Goal: Communication & Community: Answer question/provide support

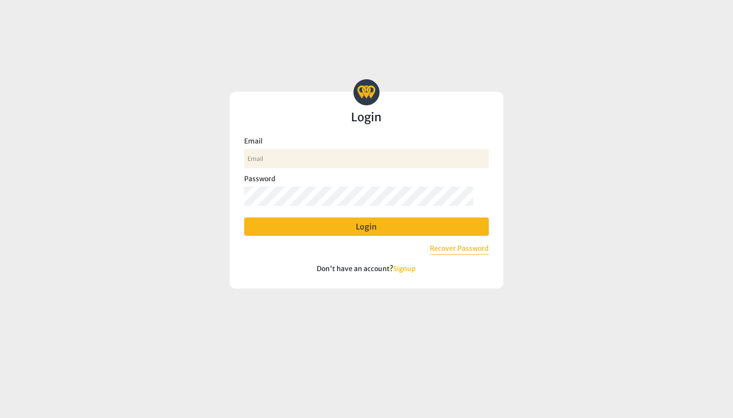
type input "[EMAIL_ADDRESS][DOMAIN_NAME]"
click at [352, 230] on button "Login" at bounding box center [366, 227] width 245 height 18
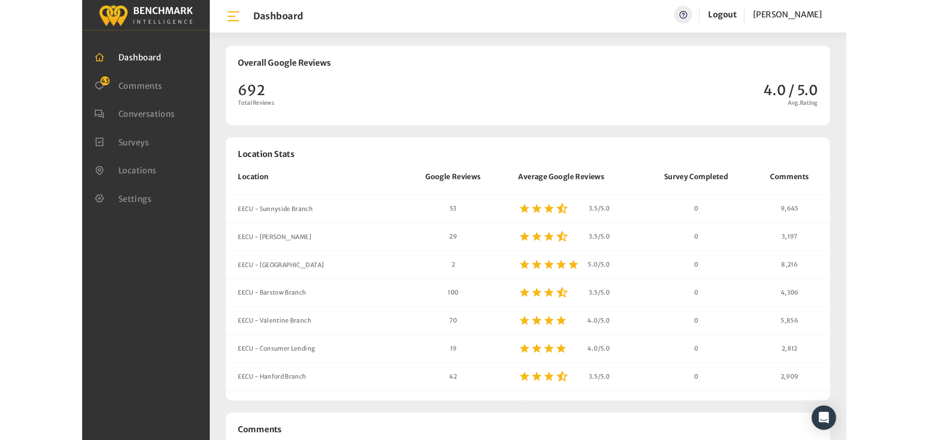
scroll to position [737, 726]
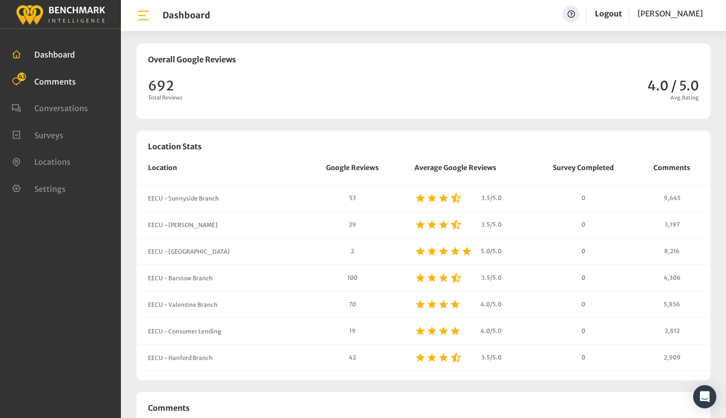
click at [61, 83] on span "Comments" at bounding box center [55, 81] width 42 height 10
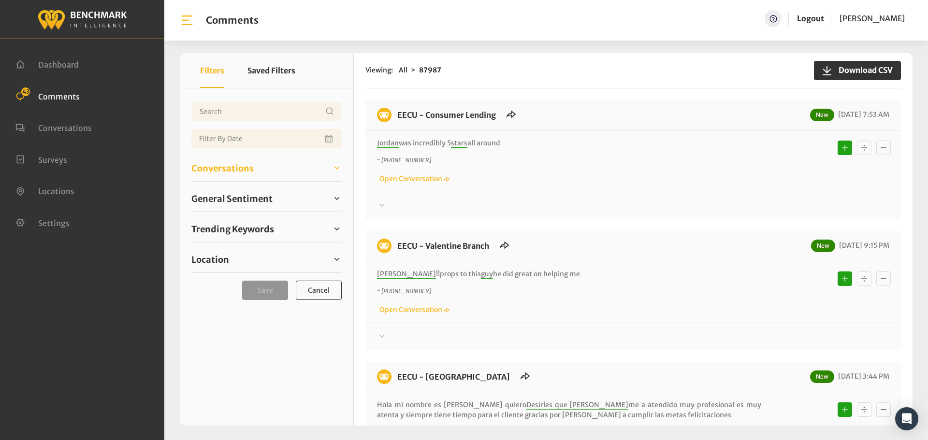
click at [224, 165] on span "Conversations" at bounding box center [222, 168] width 62 height 13
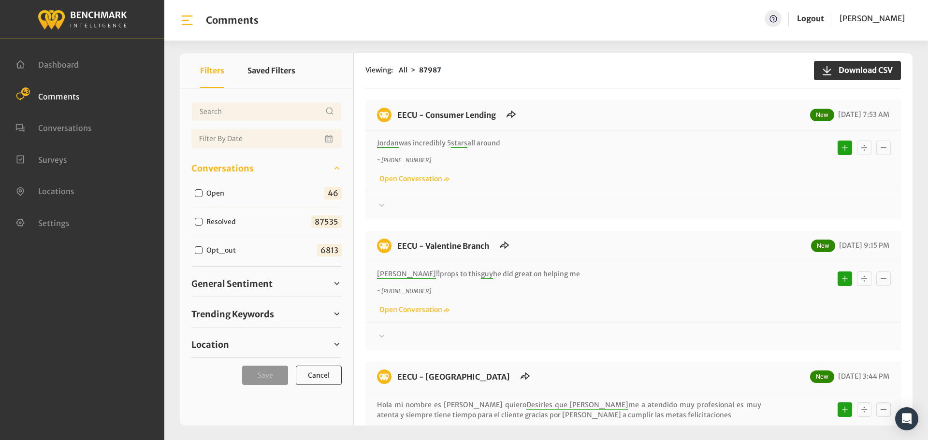
click at [201, 192] on input "Open" at bounding box center [199, 193] width 8 height 8
checkbox input "true"
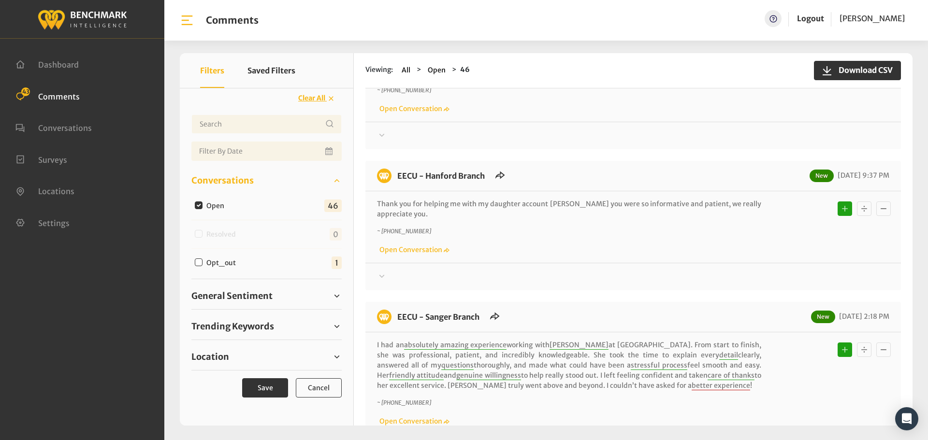
scroll to position [628, 0]
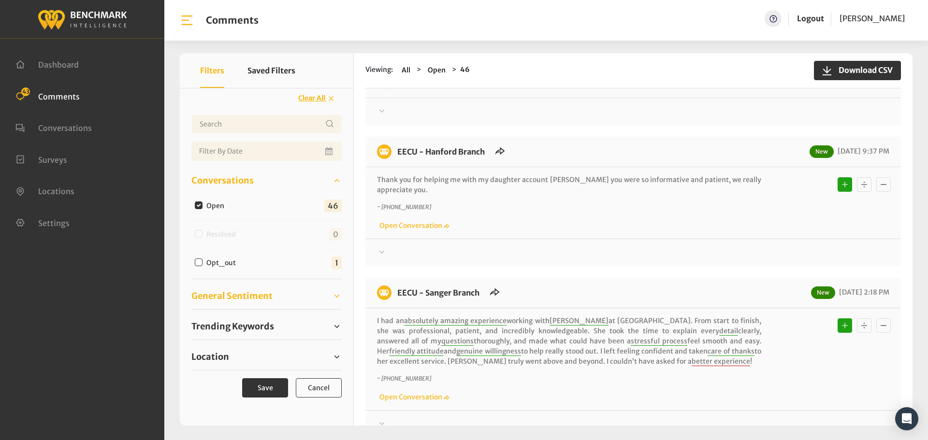
click at [214, 295] on span "General Sentiment" at bounding box center [231, 296] width 81 height 13
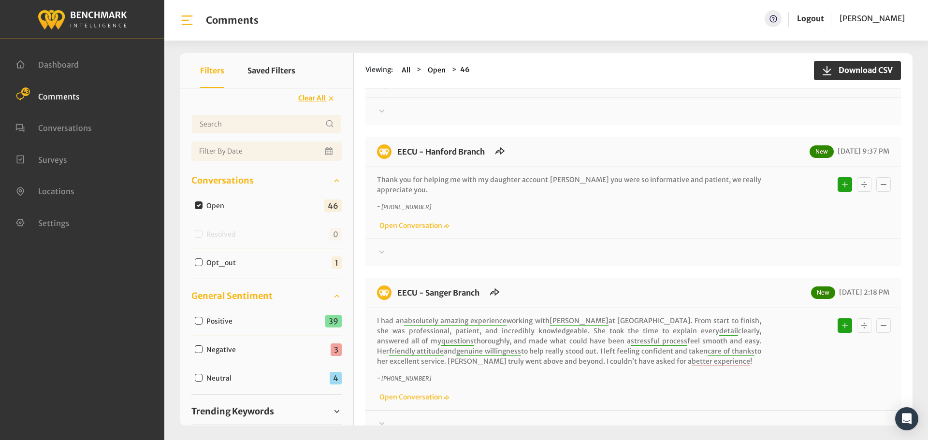
click at [197, 352] on input "Negative" at bounding box center [199, 350] width 8 height 8
checkbox input "true"
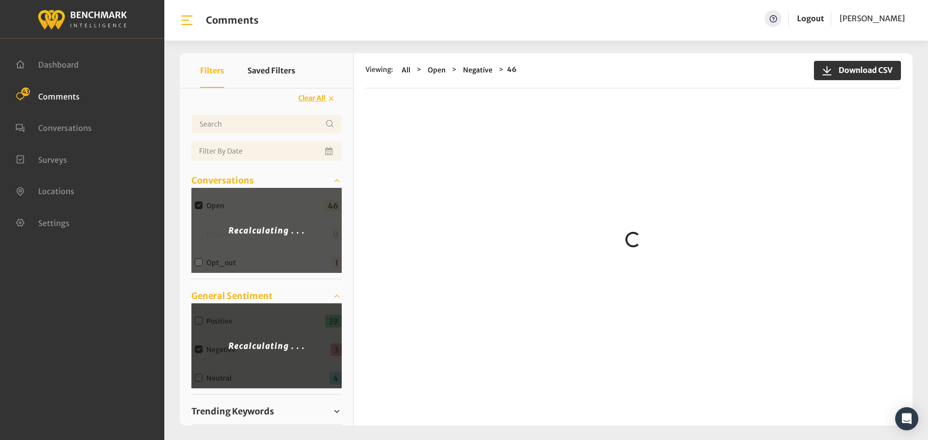
scroll to position [0, 0]
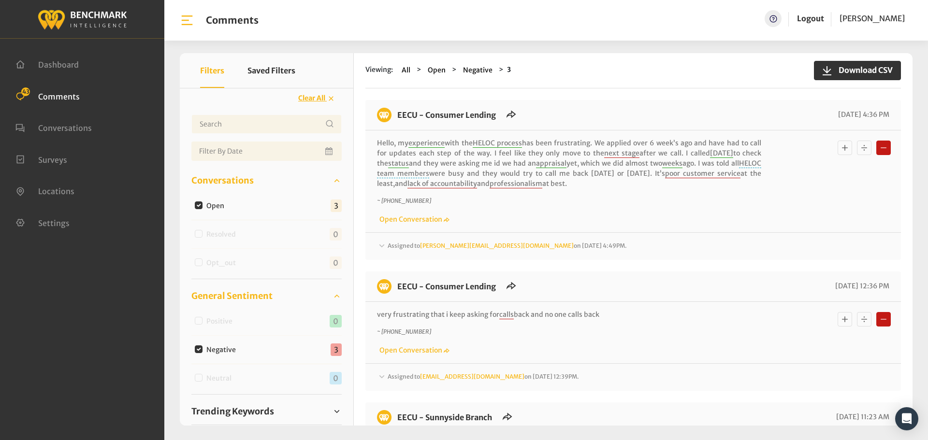
click at [398, 246] on span "Assigned to michelleh@myeecu.org on August 29, 2025 4:49PM." at bounding box center [507, 245] width 239 height 7
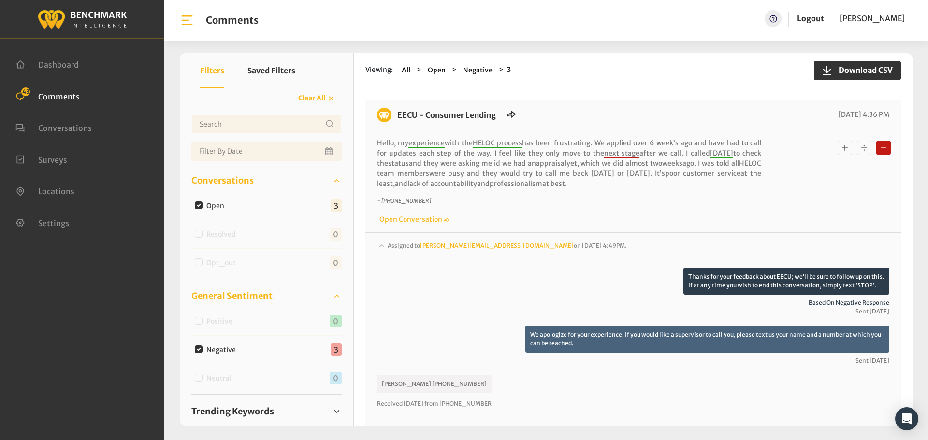
click at [397, 247] on span "Assigned to michelleh@myeecu.org on August 29, 2025 4:49PM." at bounding box center [507, 245] width 239 height 7
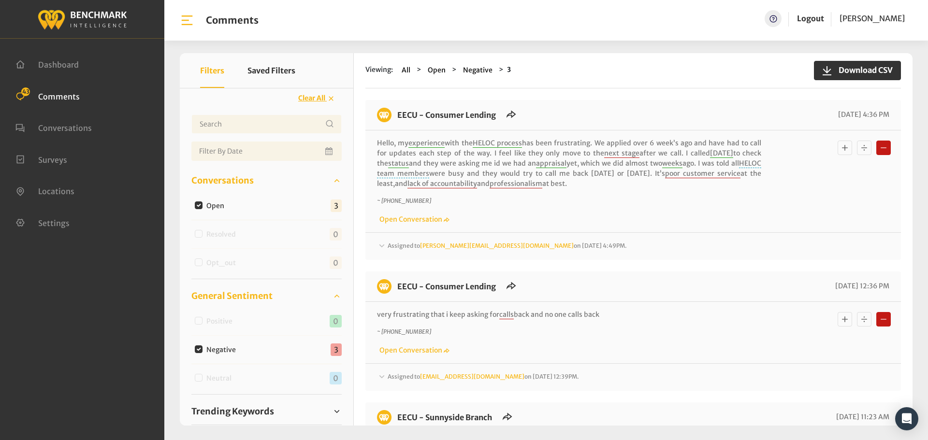
click at [397, 247] on span "Assigned to michelleh@myeecu.org on August 29, 2025 4:49PM." at bounding box center [507, 245] width 239 height 7
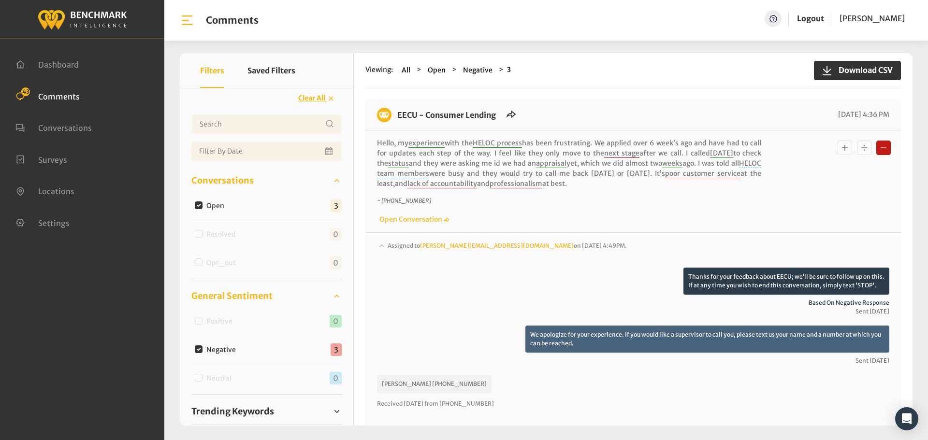
click at [397, 247] on span "Assigned to michelleh@myeecu.org on August 29, 2025 4:49PM." at bounding box center [507, 245] width 239 height 7
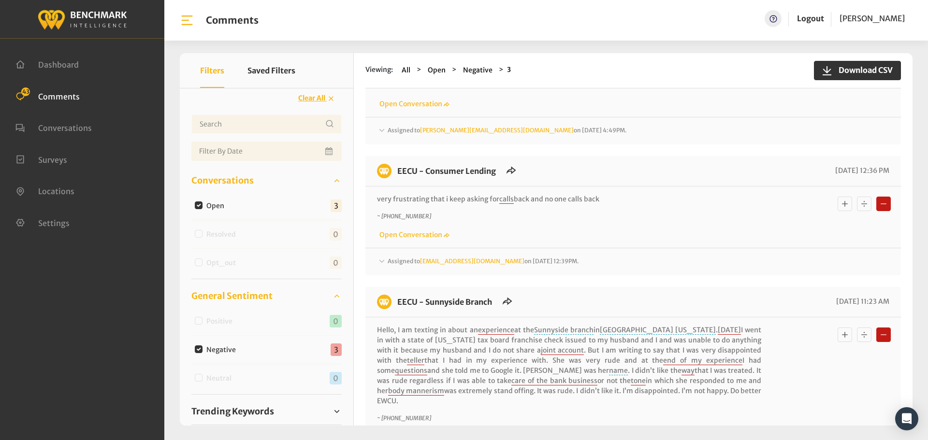
scroll to position [145, 0]
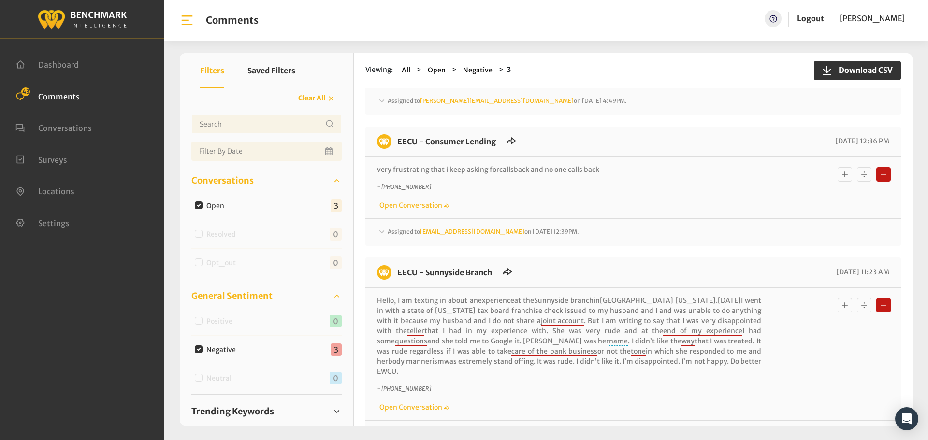
click at [396, 104] on span "Assigned to Heatherm@myeecu.org on August 29, 2025 12:39PM." at bounding box center [507, 100] width 239 height 7
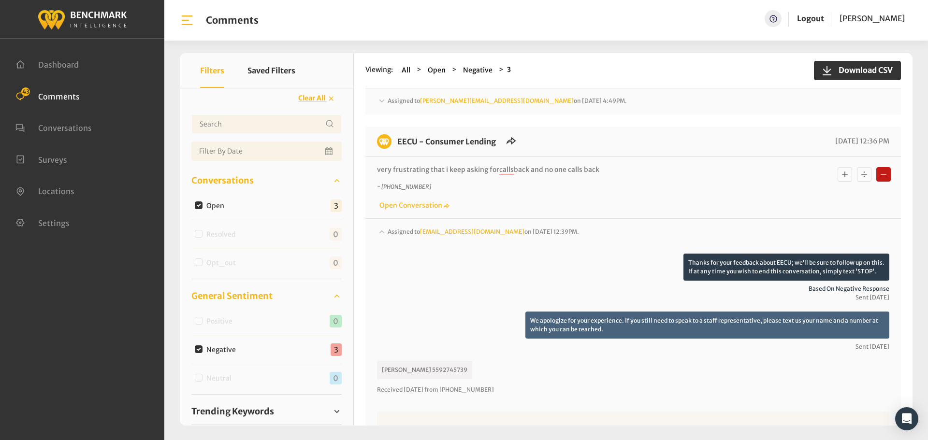
click at [396, 104] on span "Assigned to Heatherm@myeecu.org on August 29, 2025 12:39PM." at bounding box center [507, 100] width 239 height 7
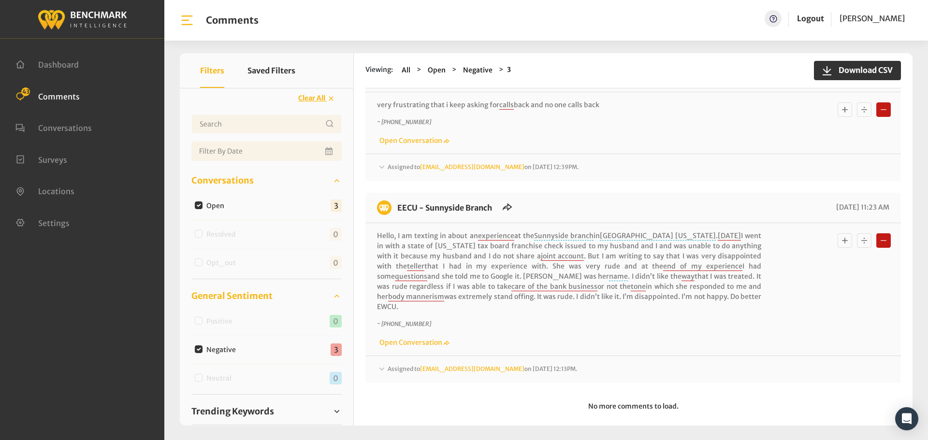
scroll to position [212, 0]
click at [204, 348] on label "Negative" at bounding box center [223, 350] width 41 height 10
click at [203, 348] on input "Negative" at bounding box center [199, 350] width 8 height 8
checkbox input "false"
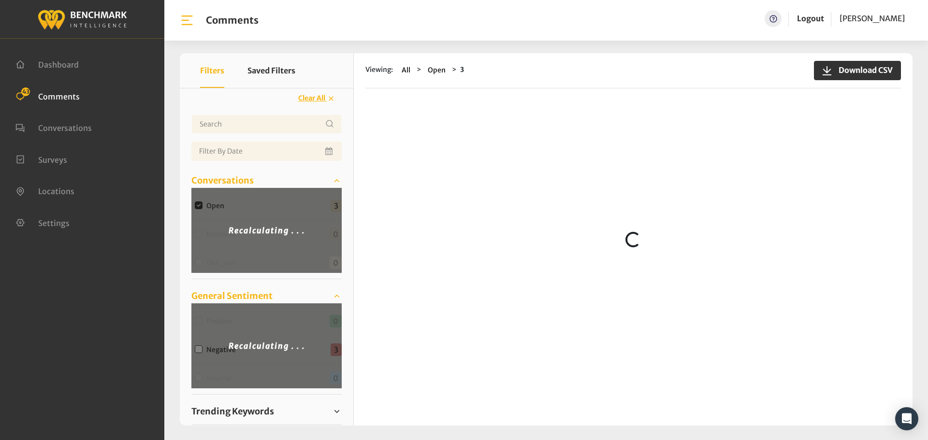
scroll to position [0, 0]
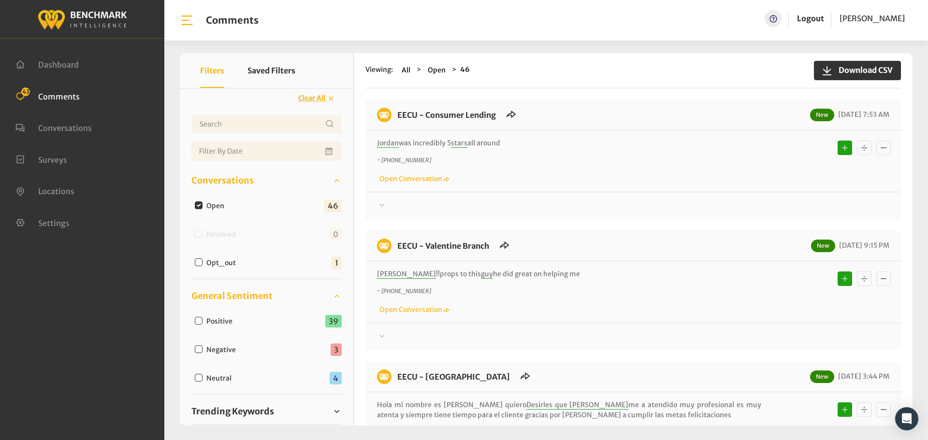
click at [201, 380] on input "Neutral" at bounding box center [199, 378] width 8 height 8
checkbox input "true"
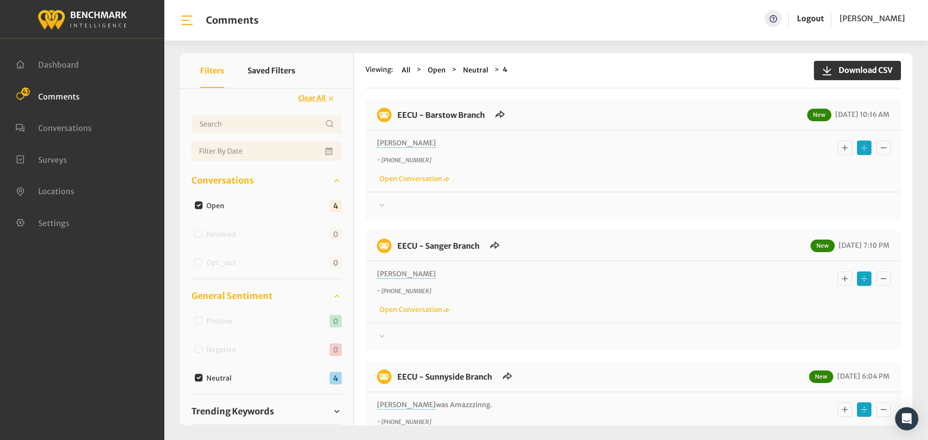
click at [391, 204] on div at bounding box center [633, 206] width 512 height 12
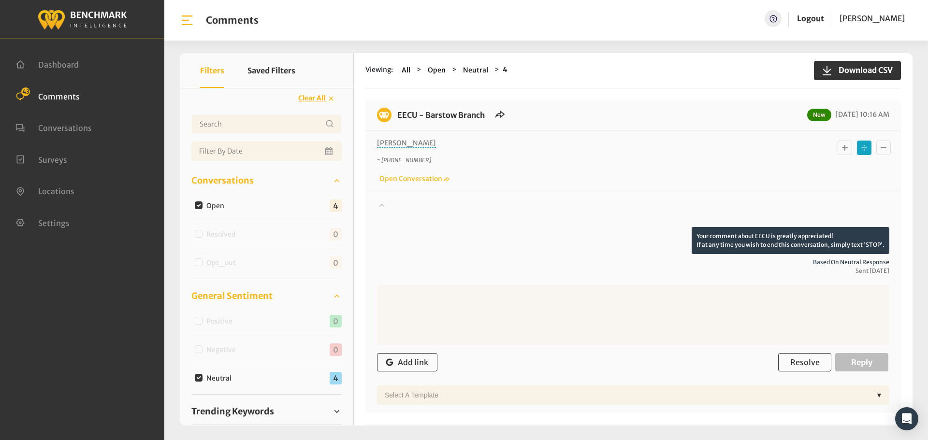
click at [391, 204] on div at bounding box center [633, 213] width 512 height 27
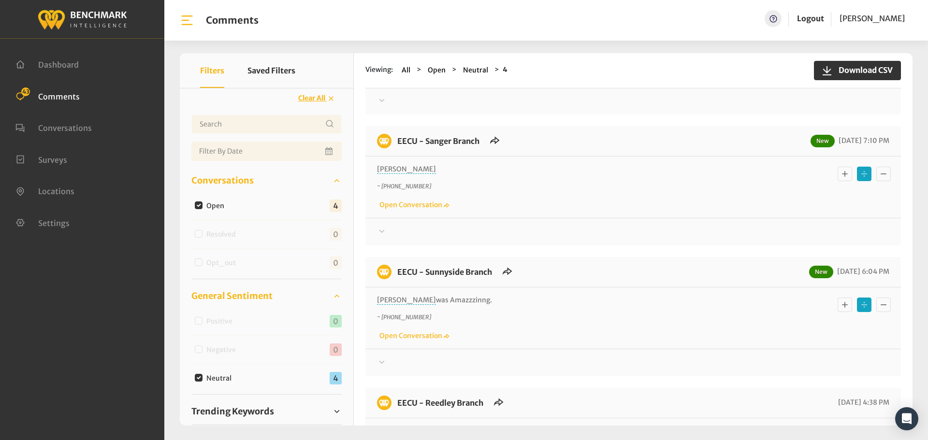
scroll to position [145, 0]
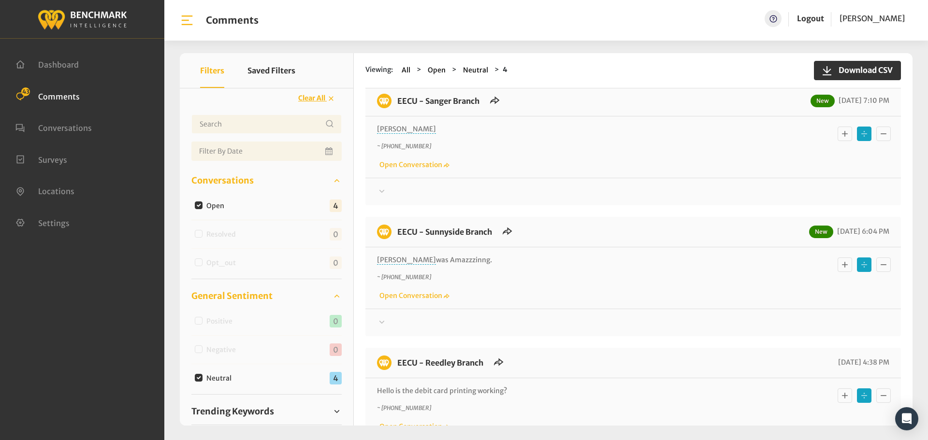
click at [390, 67] on div at bounding box center [633, 61] width 512 height 12
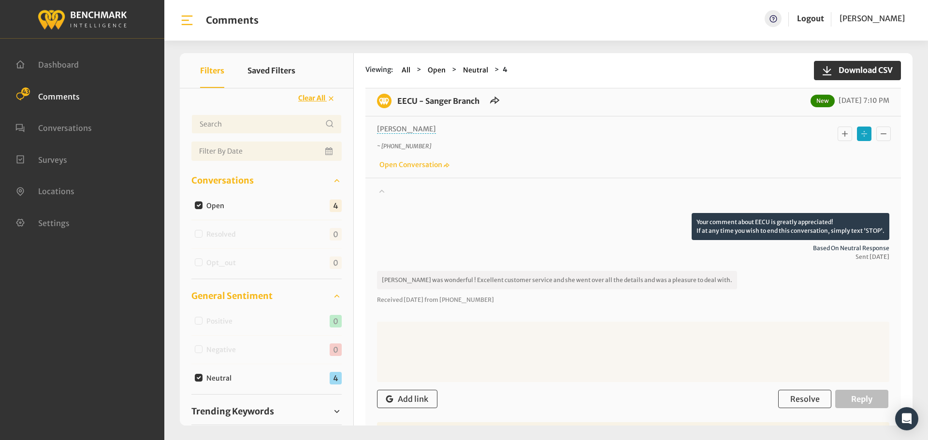
click at [390, 67] on div at bounding box center [633, 61] width 512 height 12
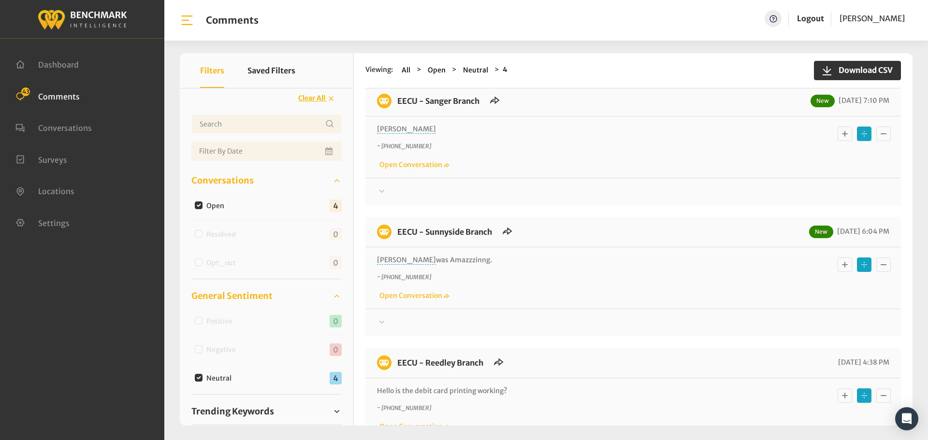
click at [725, 131] on icon "Basic example" at bounding box center [845, 134] width 10 height 12
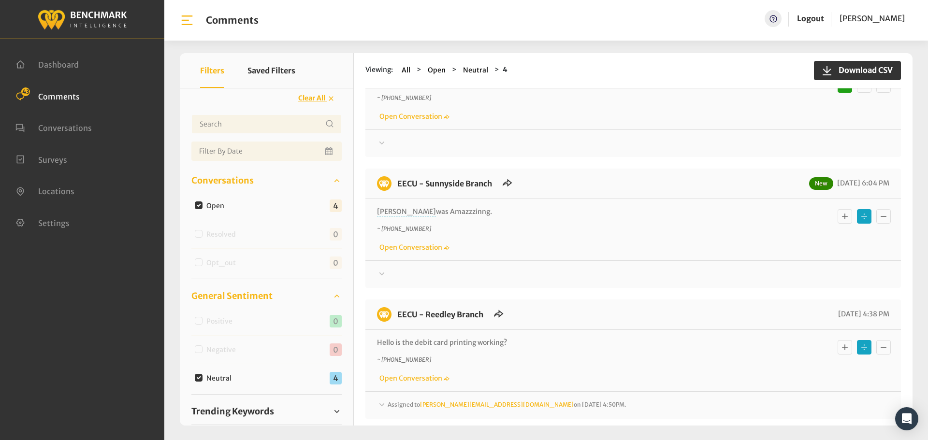
click at [390, 18] on div at bounding box center [633, 13] width 512 height 12
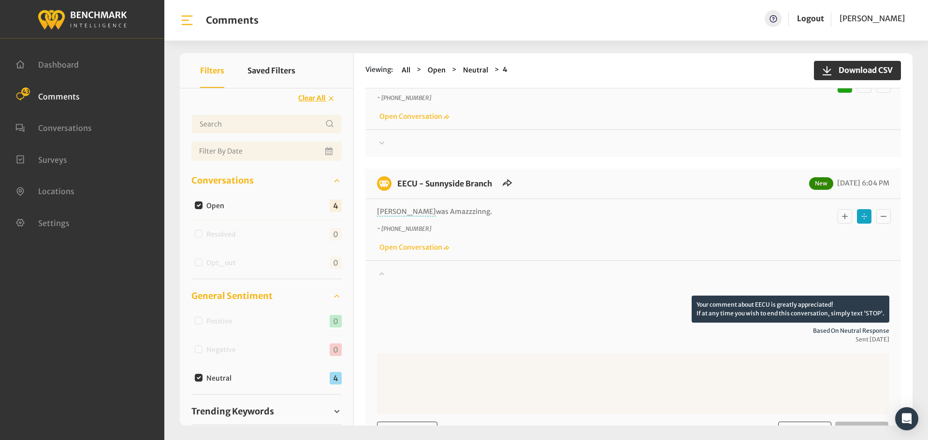
scroll to position [242, 0]
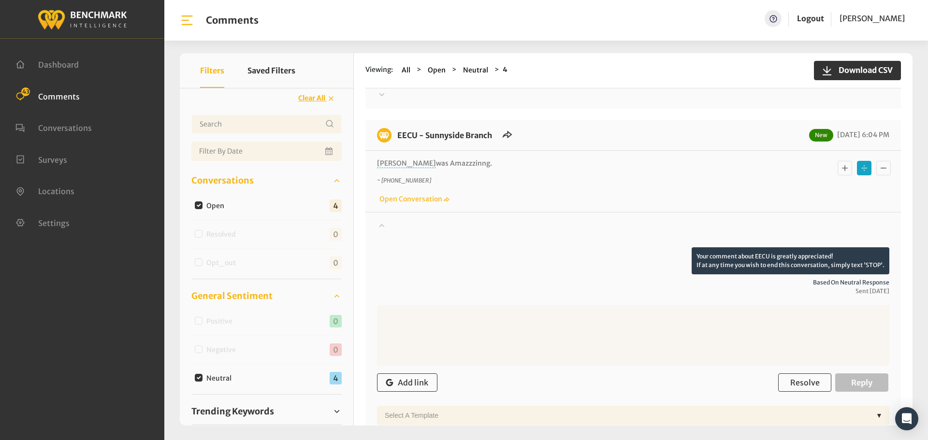
click at [725, 168] on icon "Basic example" at bounding box center [845, 168] width 6 height 6
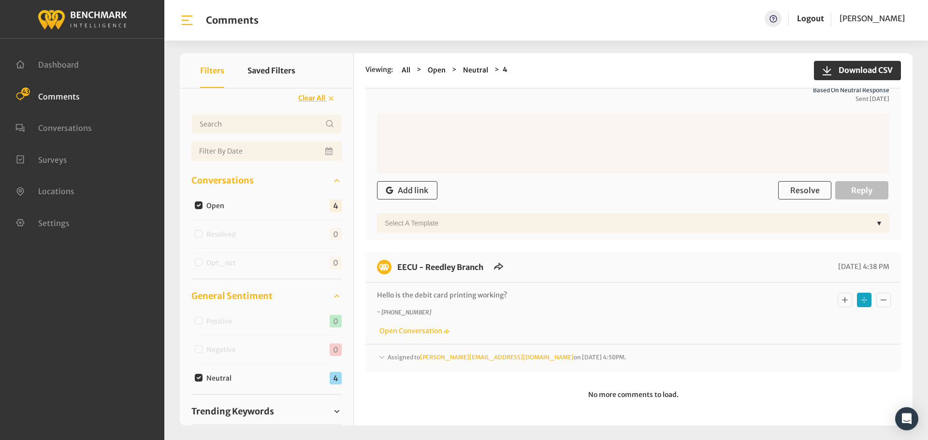
scroll to position [435, 0]
click at [396, 356] on span "Assigned to michelleh@myeecu.org on August 29, 2025 4:50PM." at bounding box center [507, 356] width 239 height 7
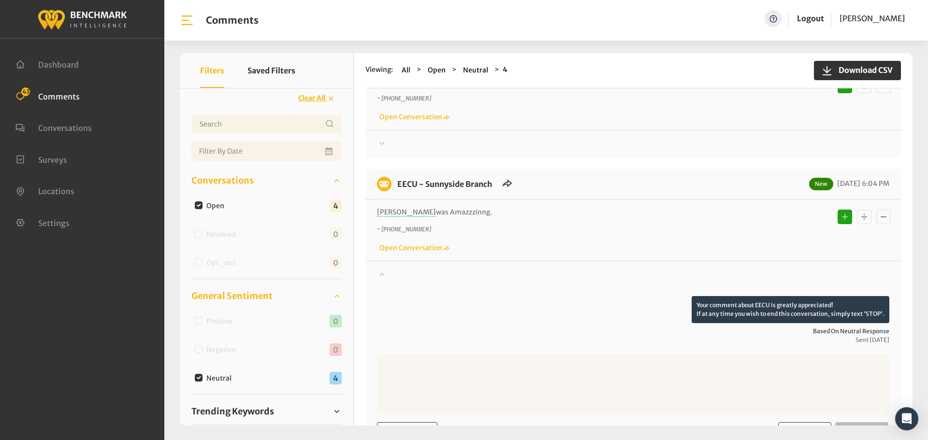
scroll to position [0, 0]
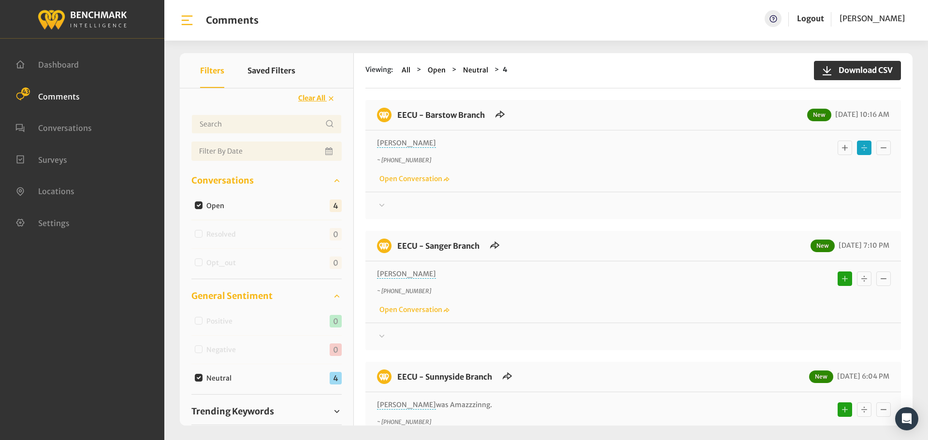
click at [198, 379] on input "Neutral" at bounding box center [199, 378] width 8 height 8
checkbox input "false"
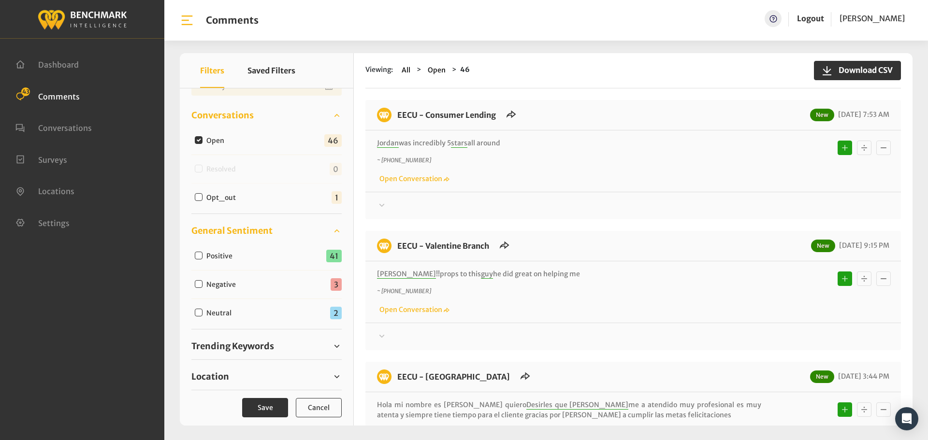
scroll to position [73, 0]
